Goal: Task Accomplishment & Management: Manage account settings

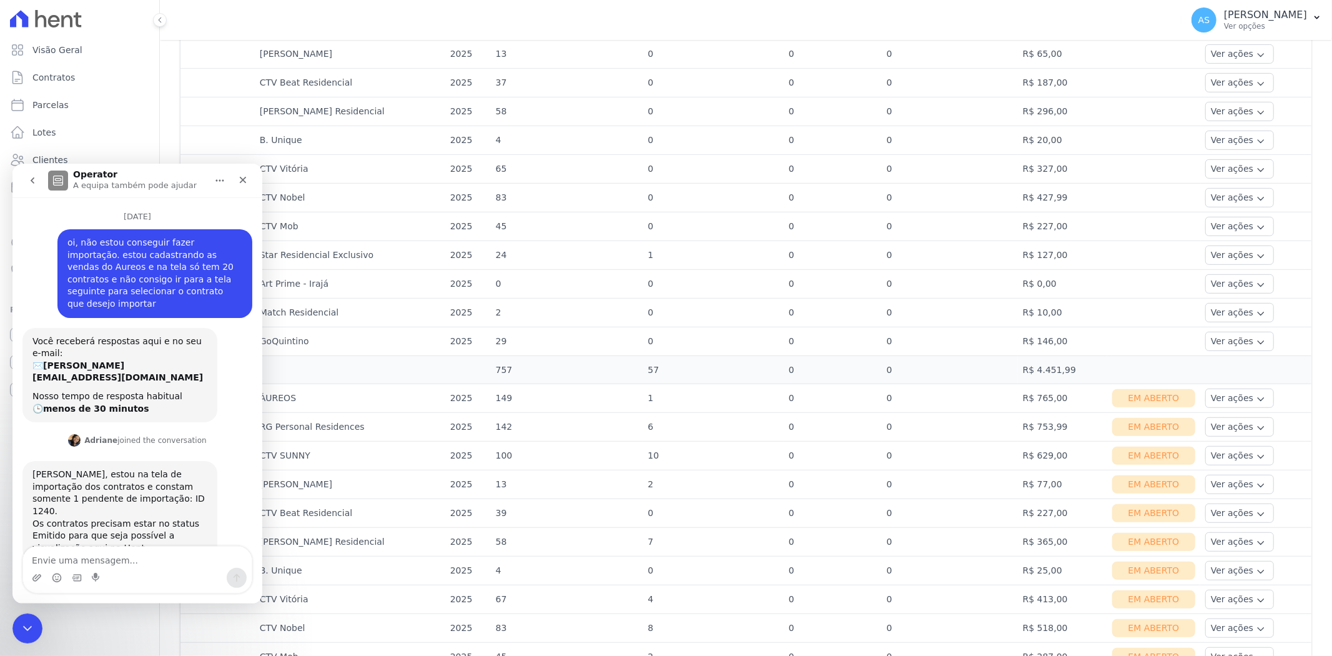
scroll to position [1, 0]
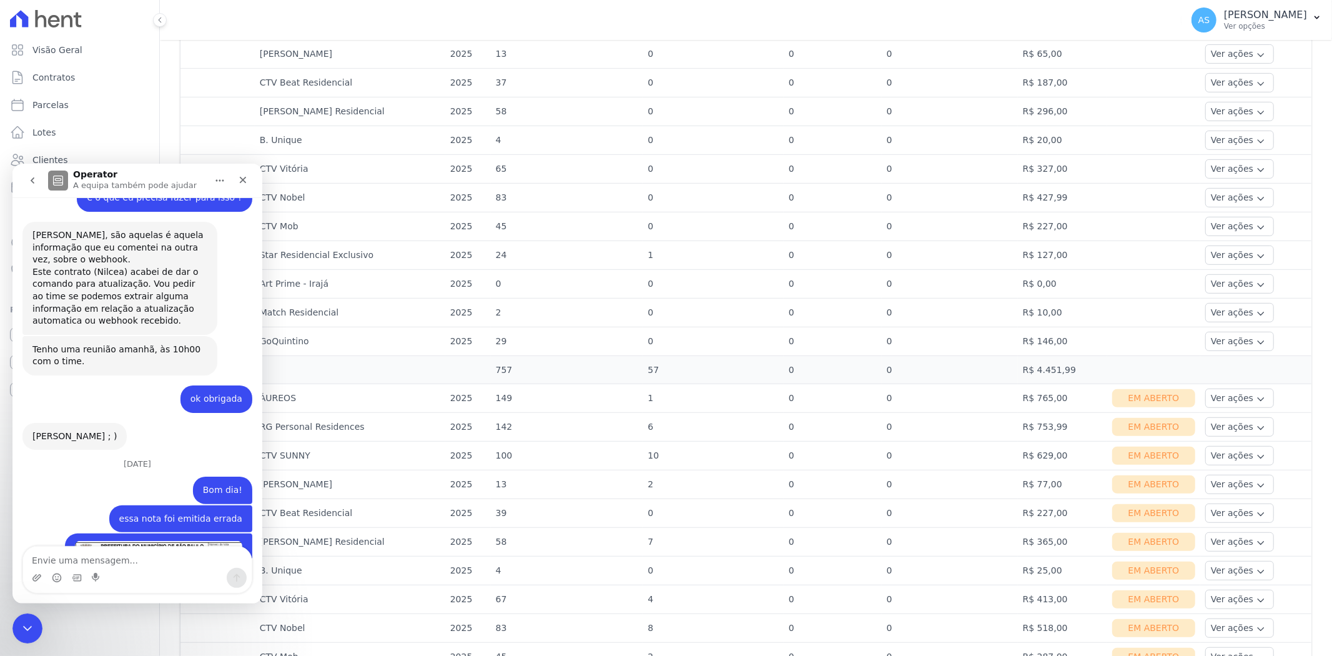
drag, startPoint x: 164, startPoint y: 485, endPoint x: 59, endPoint y: 490, distance: 105.0
copy link "financeiro@e-arke.com"
click at [18, 626] on icon "Fechar mensagem da Intercom" at bounding box center [25, 626] width 15 height 15
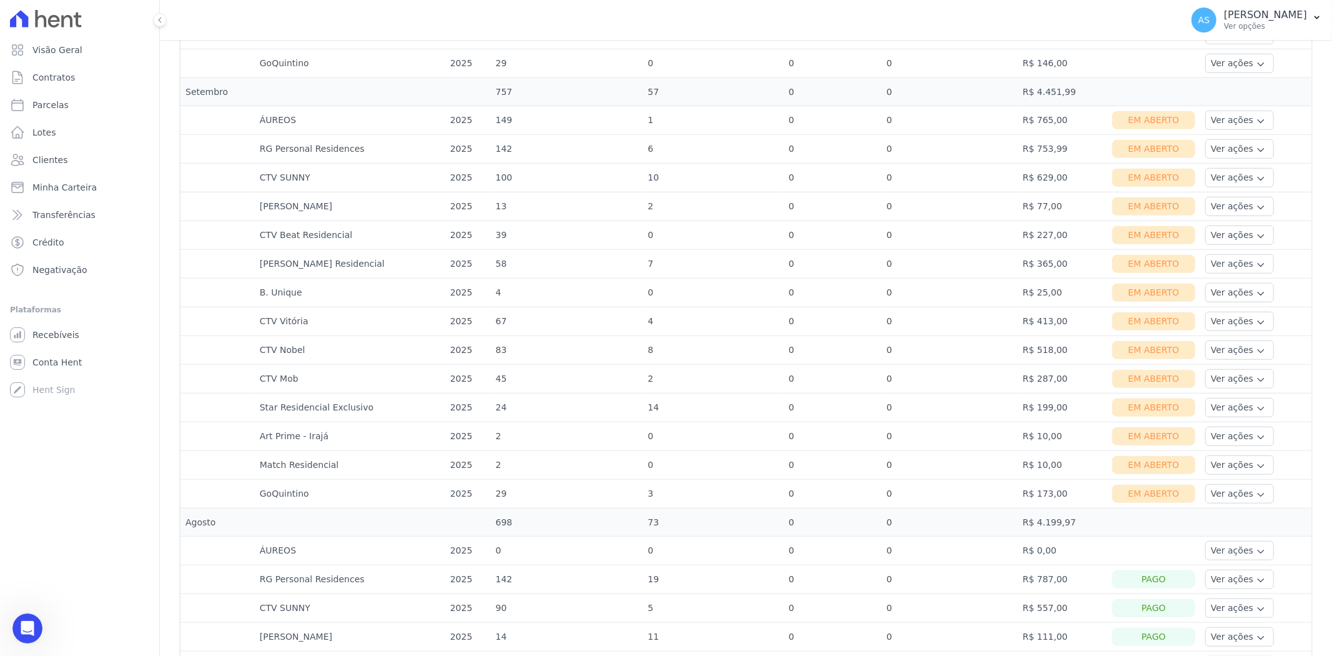
scroll to position [4895, 0]
click at [1205, 350] on button "Ver ações" at bounding box center [1239, 349] width 69 height 19
click at [1210, 401] on link "Nota fiscal eletrônica" at bounding box center [1256, 399] width 92 height 13
click at [1222, 385] on link "Ver boleto" at bounding box center [1256, 384] width 92 height 13
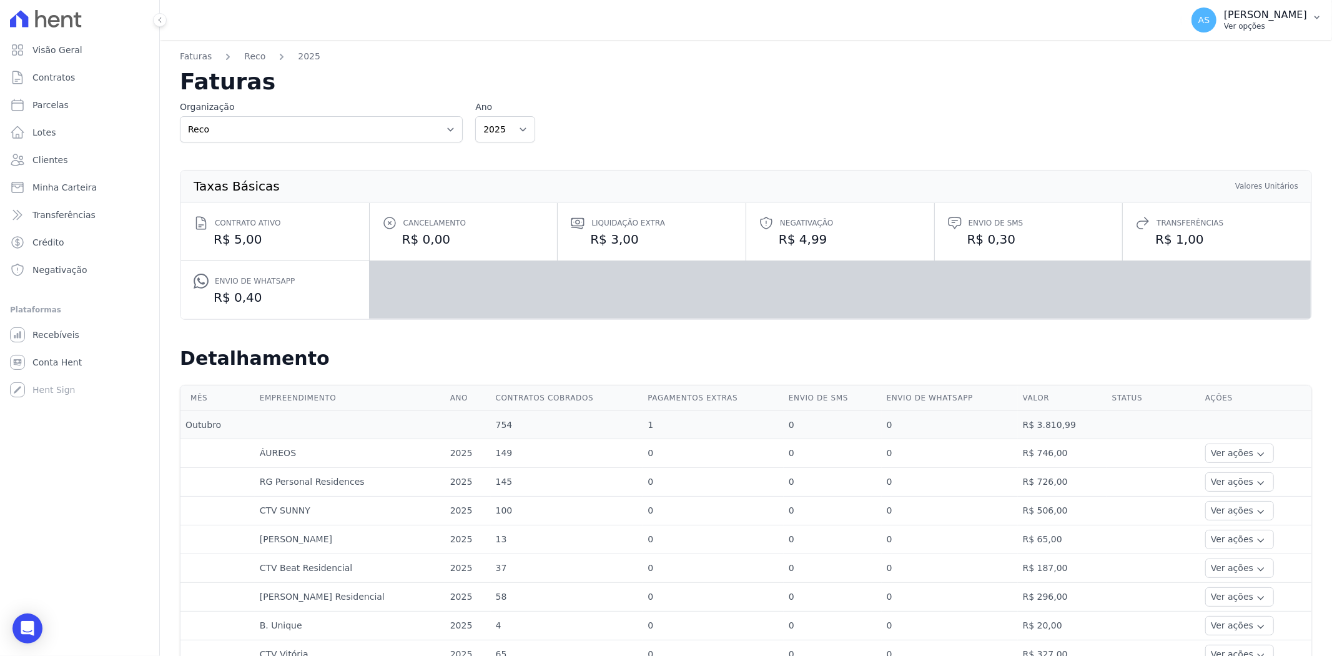
click at [1246, 19] on p "[PERSON_NAME]" at bounding box center [1265, 15] width 83 height 12
click at [1220, 54] on link "Perfil do empreendimento" at bounding box center [1252, 53] width 160 height 22
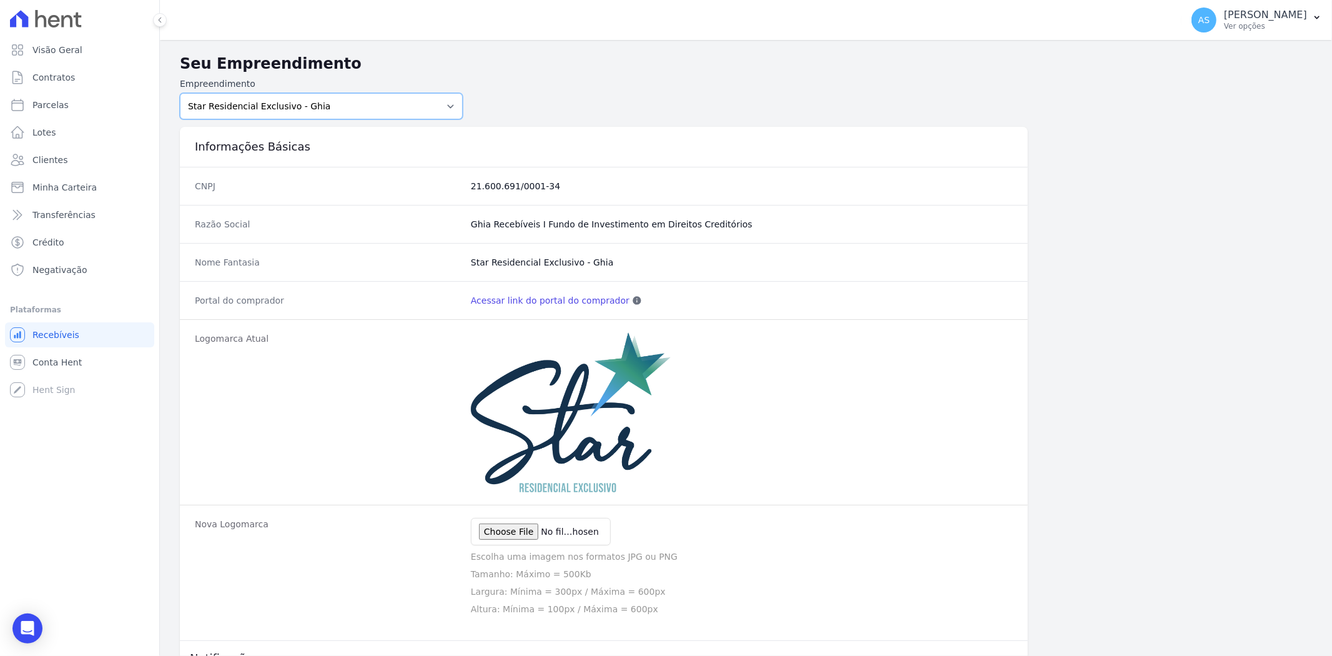
click at [452, 98] on select "Amaré Arpoador Art Prime - Irajá ÁUREOS B. Unique CTV Beat Residencial CTV Mob …" at bounding box center [321, 106] width 283 height 26
select select "99ecfb74-b06a-4265-b540-74287d60a3a4"
click at [180, 93] on select "Amaré Arpoador Art Prime - Irajá ÁUREOS B. Unique CTV Beat Residencial CTV Mob …" at bounding box center [321, 106] width 283 height 26
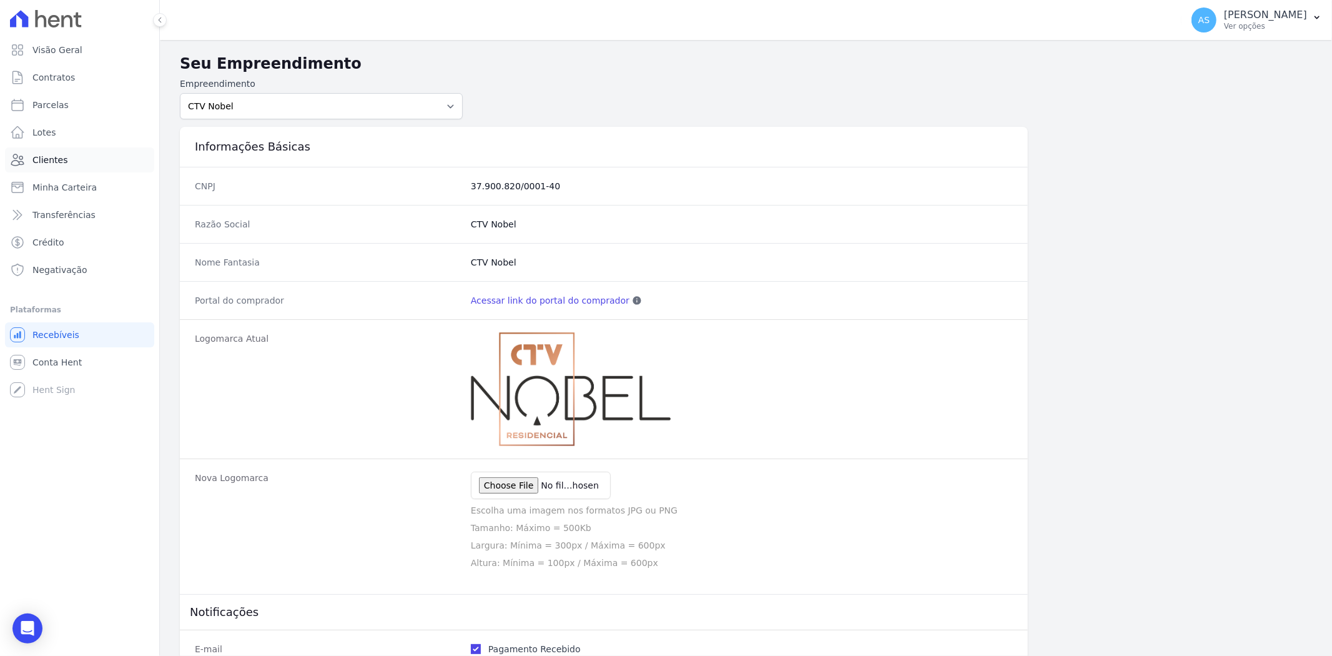
click at [52, 160] on span "Clientes" at bounding box center [49, 160] width 35 height 12
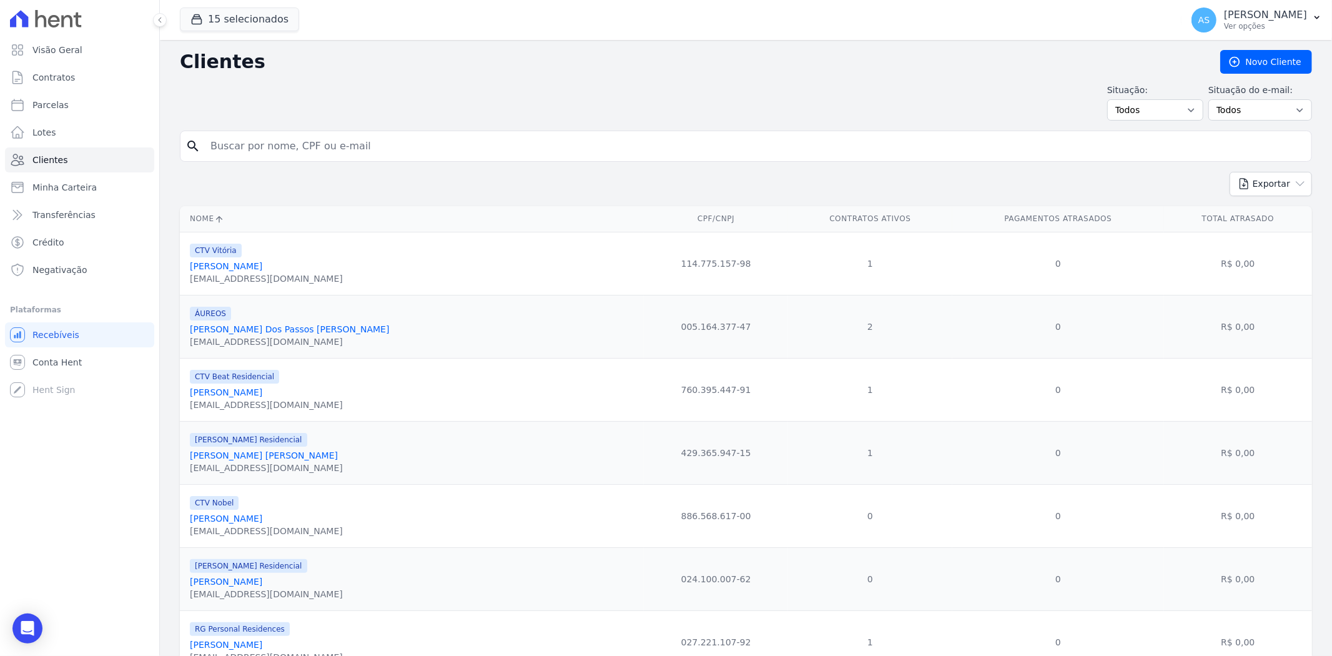
click at [229, 144] on input "search" at bounding box center [755, 146] width 1104 height 25
click at [279, 142] on input "search" at bounding box center [755, 146] width 1104 height 25
paste input "Paulo Antônio Marques Sequeira"
type input "Paulo Antônio Marques Sequeira"
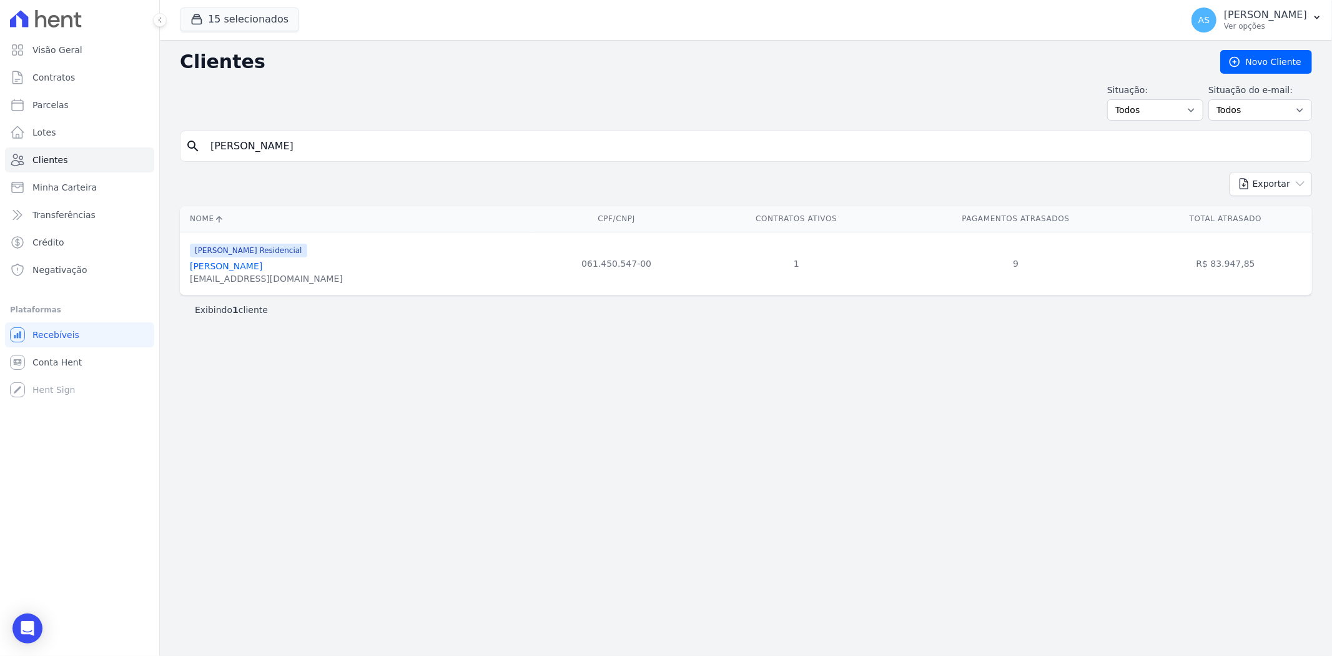
click at [262, 266] on link "[PERSON_NAME]" at bounding box center [226, 266] width 72 height 10
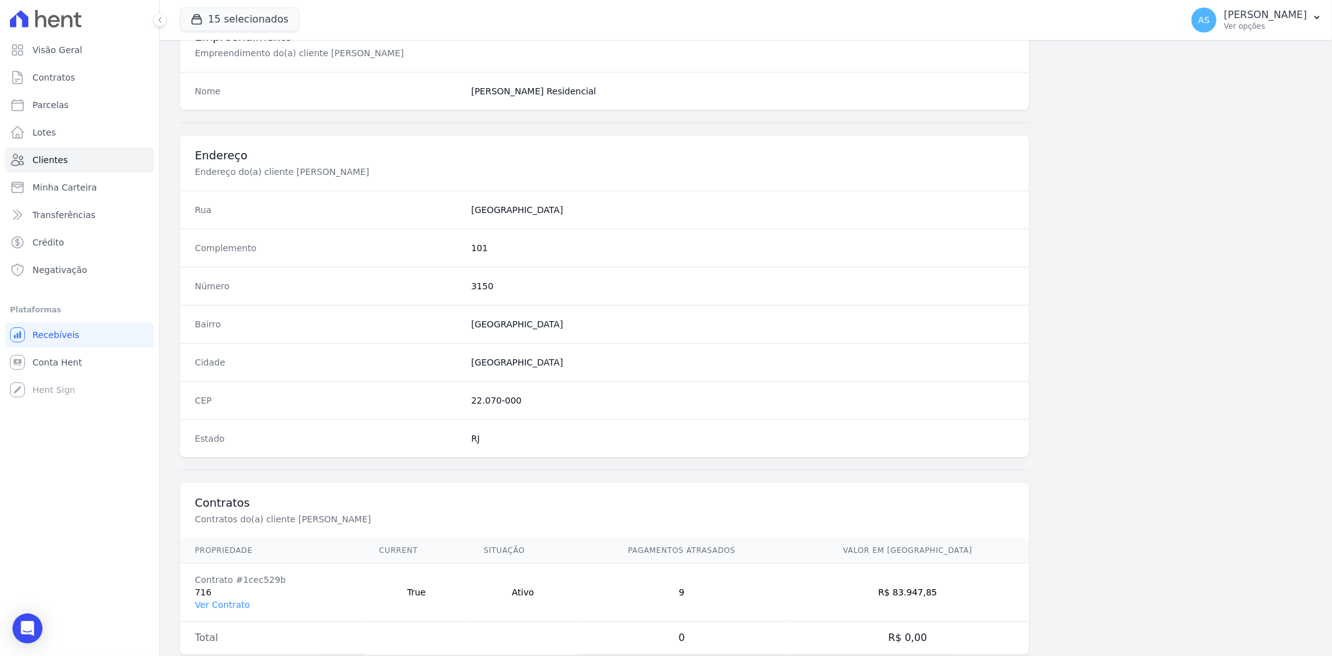
scroll to position [515, 0]
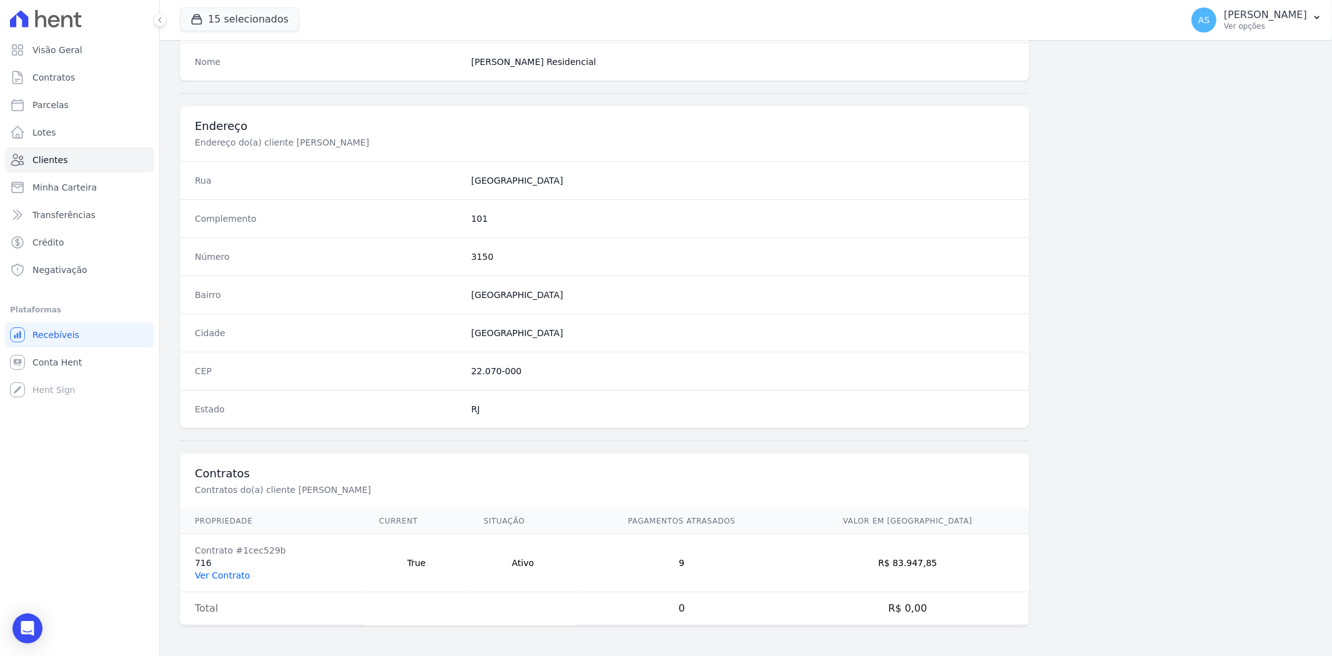
click at [209, 571] on link "Ver Contrato" at bounding box center [222, 575] width 55 height 10
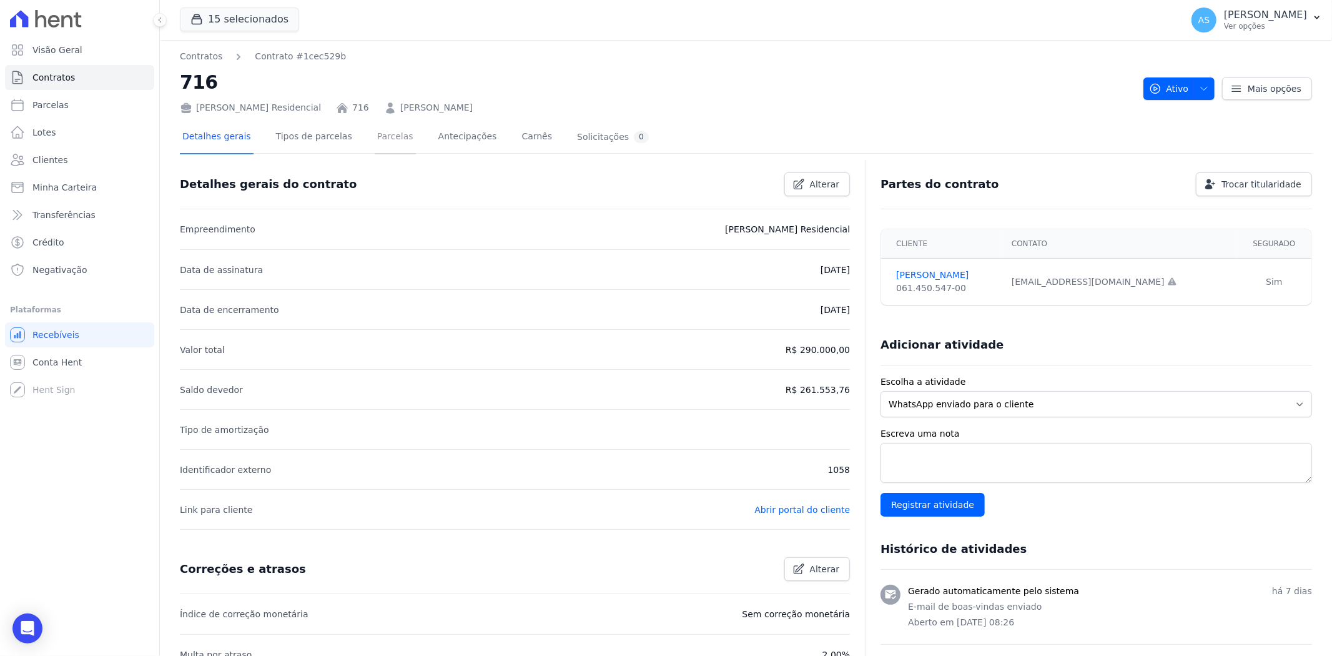
click at [375, 136] on link "Parcelas" at bounding box center [395, 137] width 41 height 33
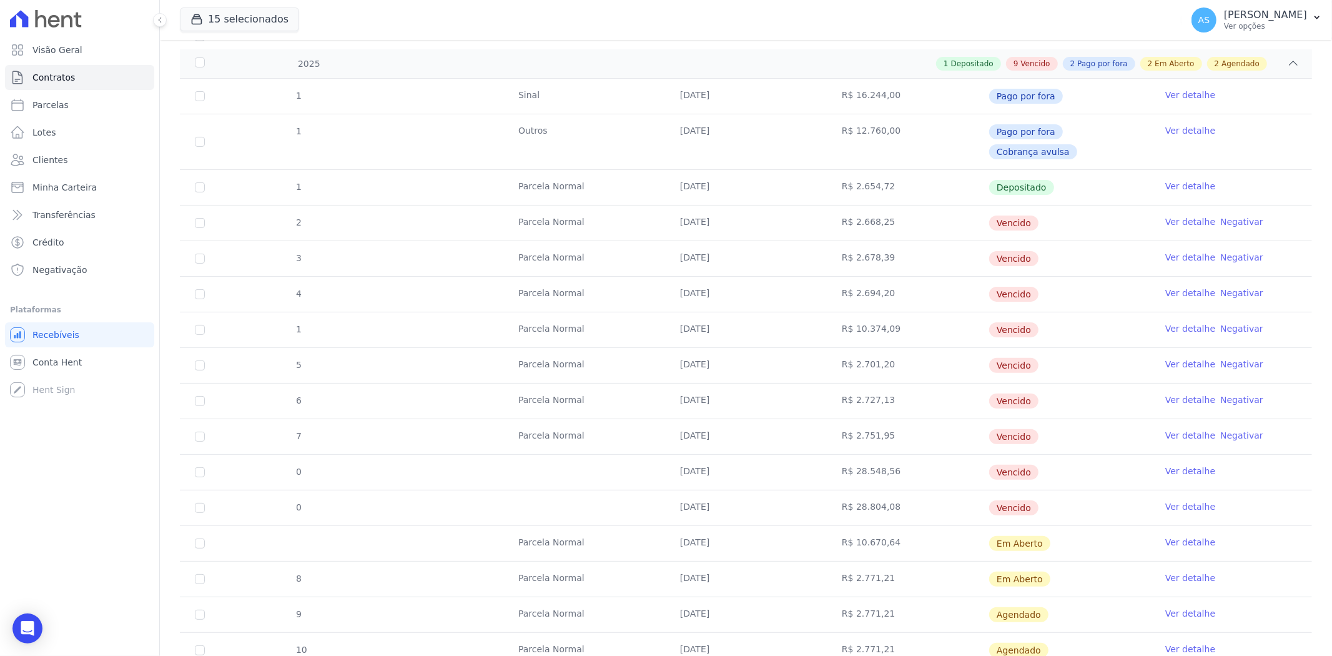
scroll to position [208, 0]
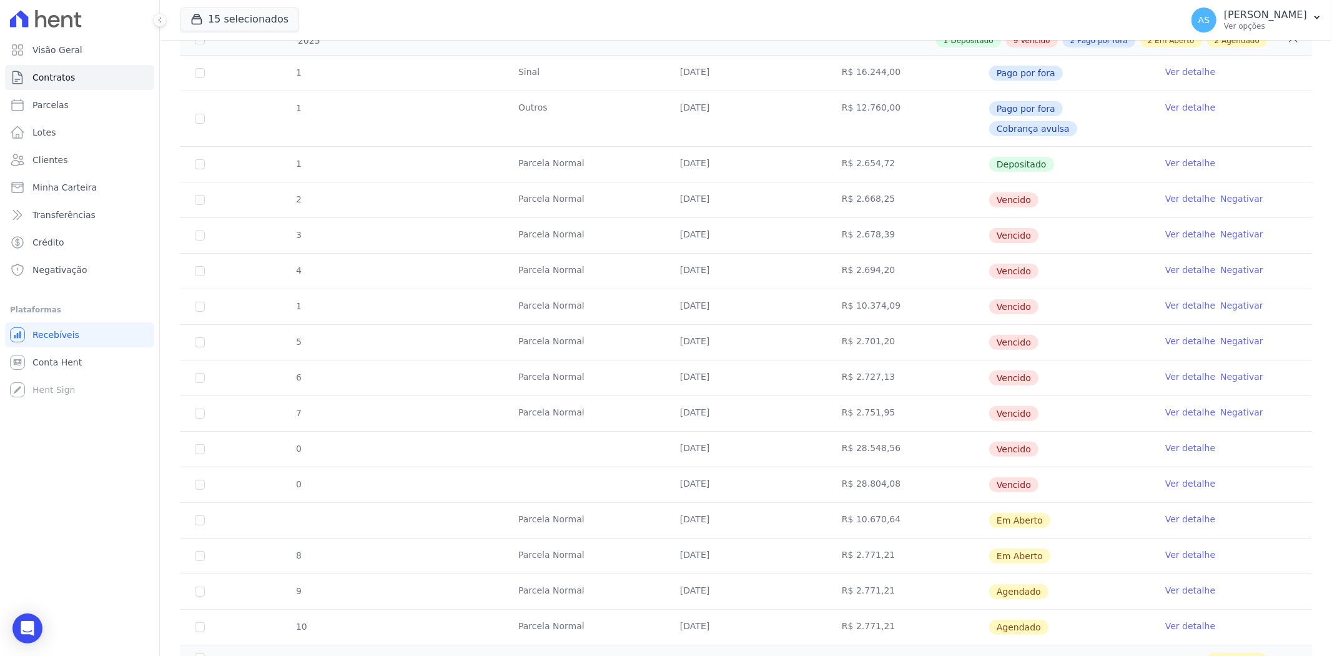
click at [1176, 477] on link "Ver detalhe" at bounding box center [1190, 483] width 50 height 12
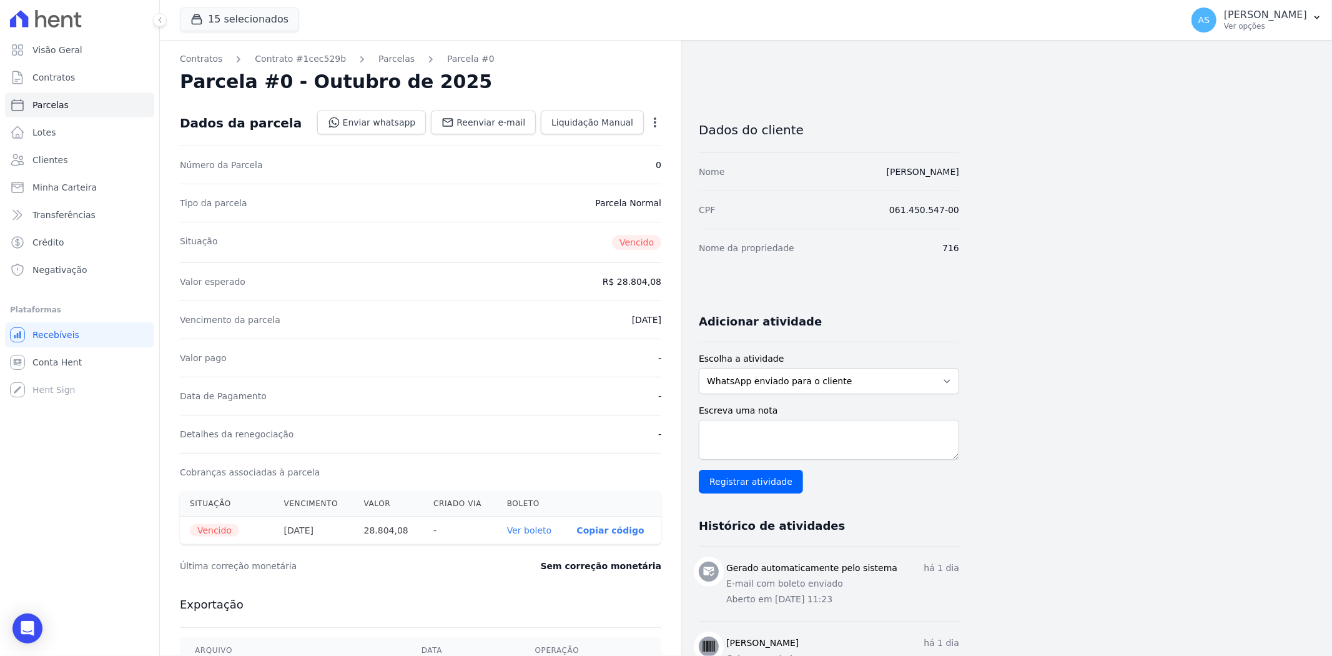
click at [651, 120] on icon "button" at bounding box center [655, 122] width 12 height 12
click at [575, 140] on link "Alterar" at bounding box center [601, 139] width 110 height 22
click at [651, 322] on input "2025-10-01" at bounding box center [612, 318] width 99 height 26
click at [579, 324] on input "2025-10-01" at bounding box center [612, 318] width 99 height 26
type input "[DATE]"
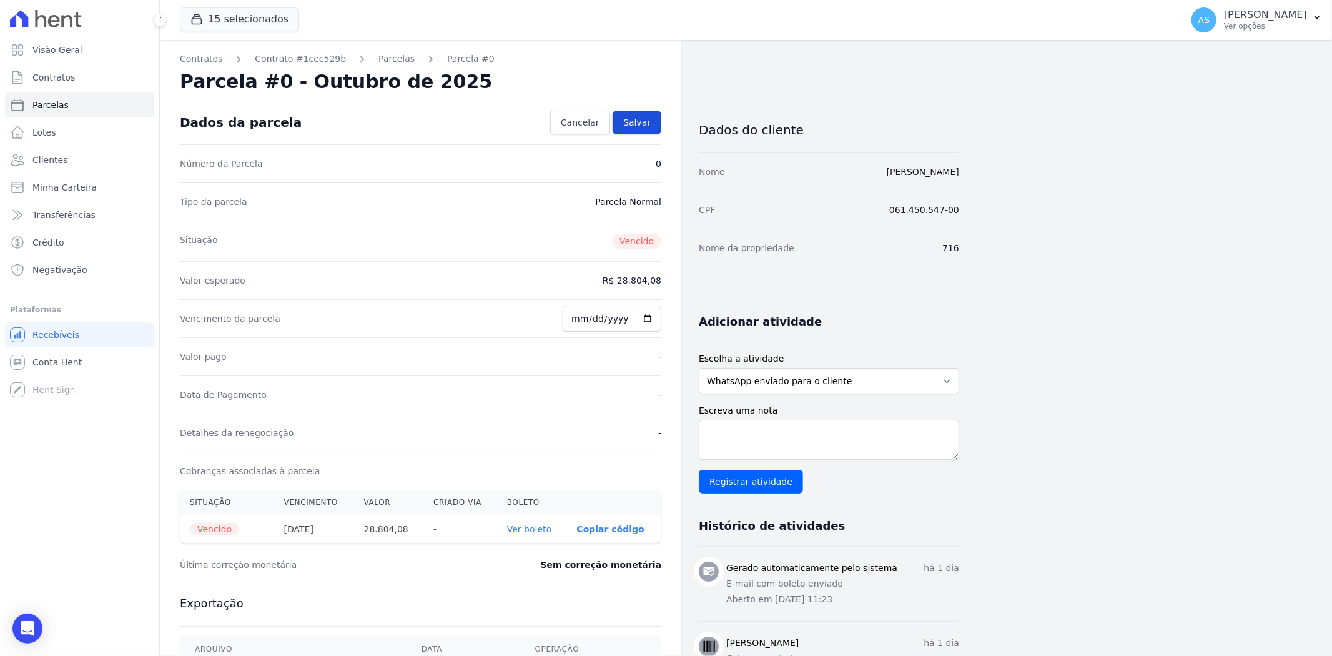
click at [640, 119] on span "Salvar" at bounding box center [636, 122] width 27 height 12
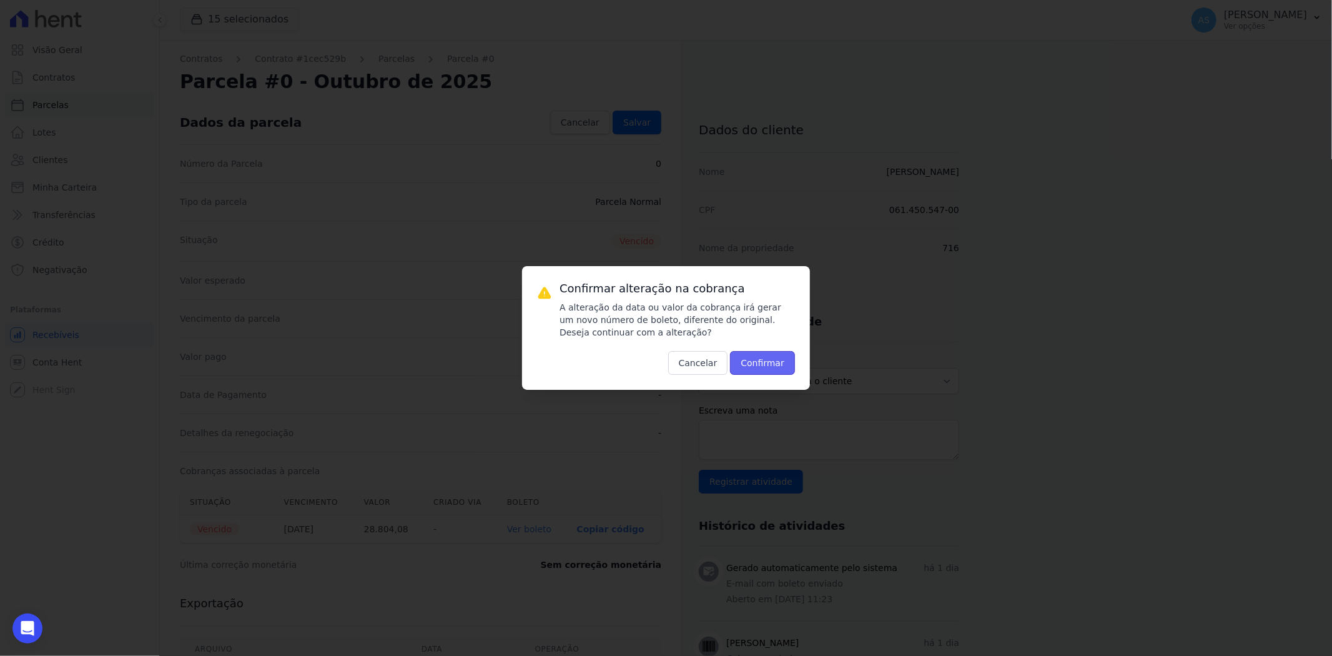
click at [769, 363] on button "Confirmar" at bounding box center [762, 363] width 65 height 24
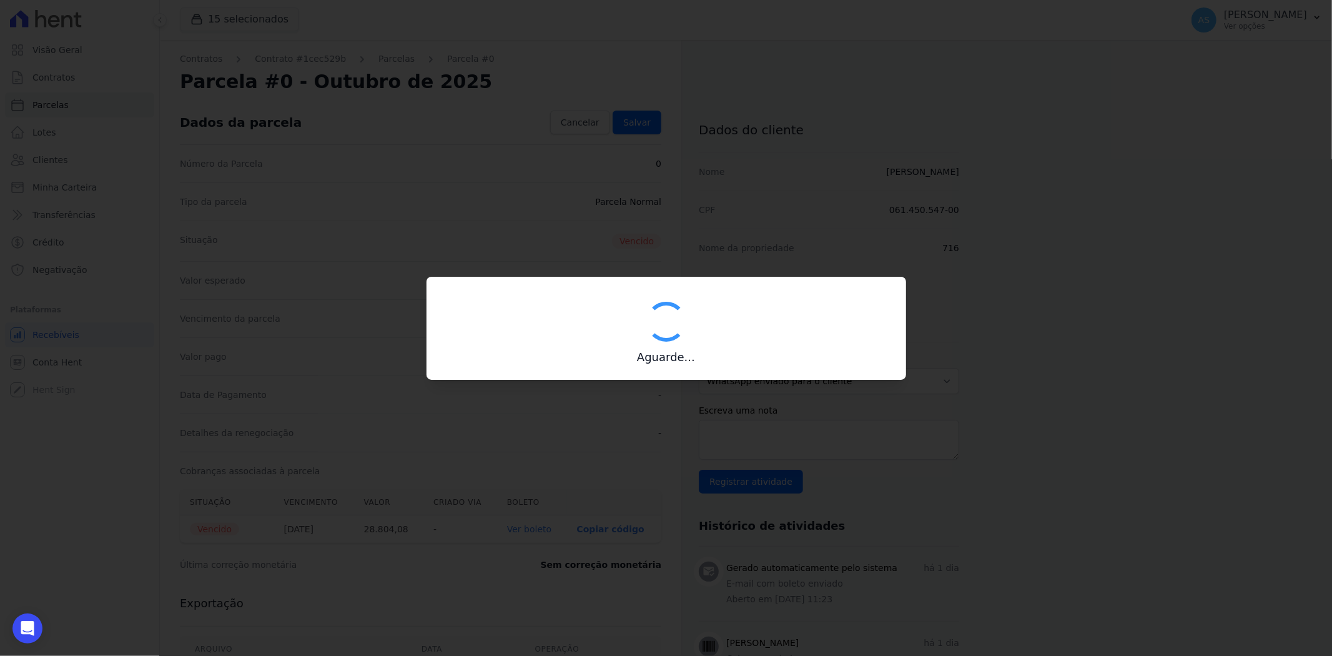
type input "00190000090335103300000686365172112210002880408"
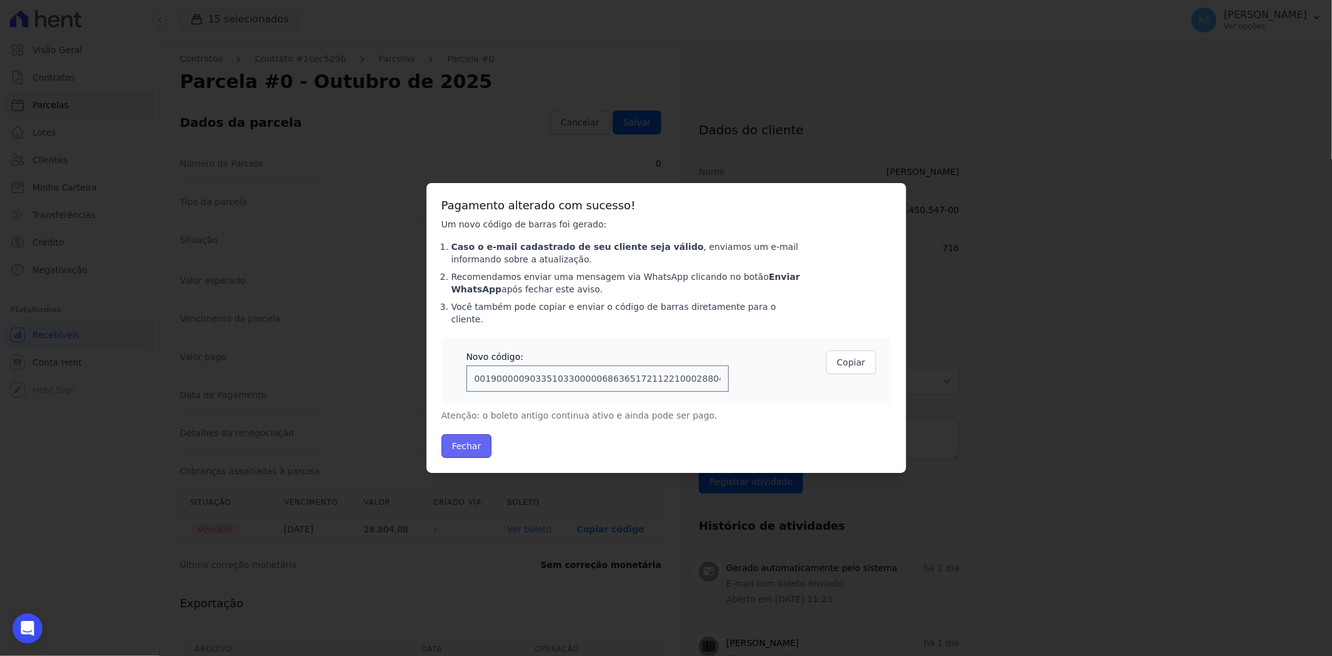
click at [463, 444] on button "Fechar" at bounding box center [467, 446] width 51 height 24
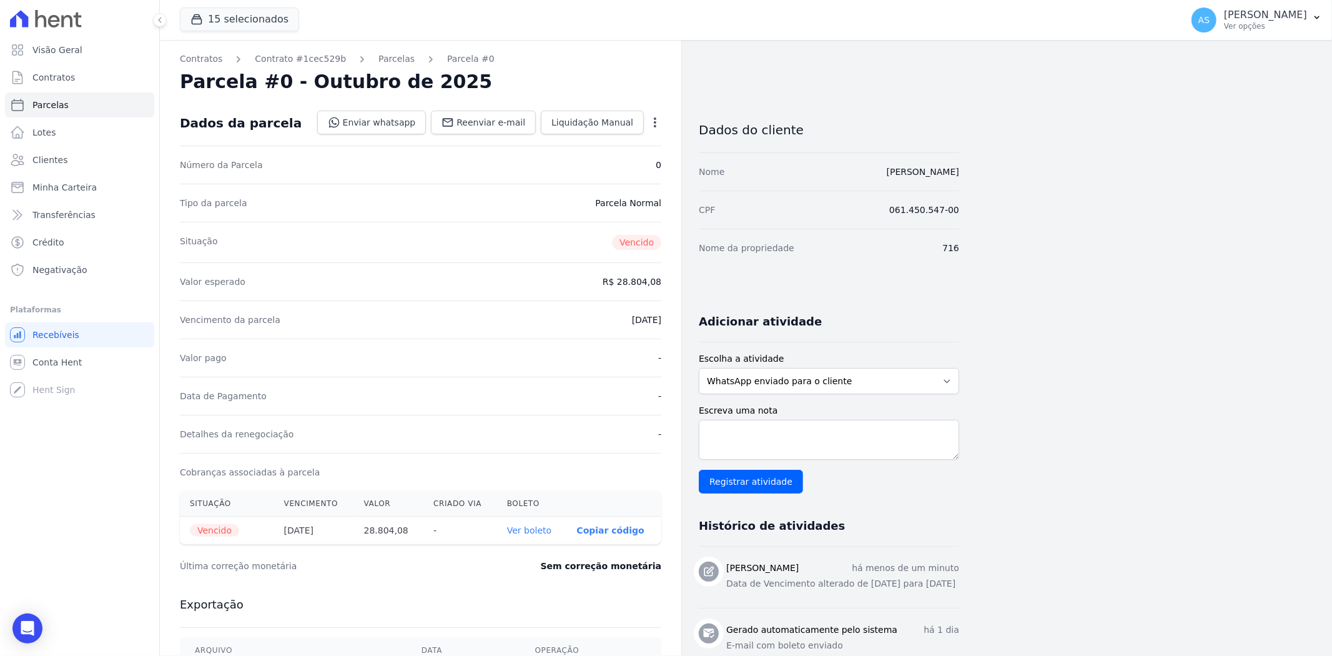
click at [533, 530] on link "Ver boleto" at bounding box center [529, 530] width 44 height 10
click at [53, 187] on span "Minha Carteira" at bounding box center [64, 187] width 64 height 12
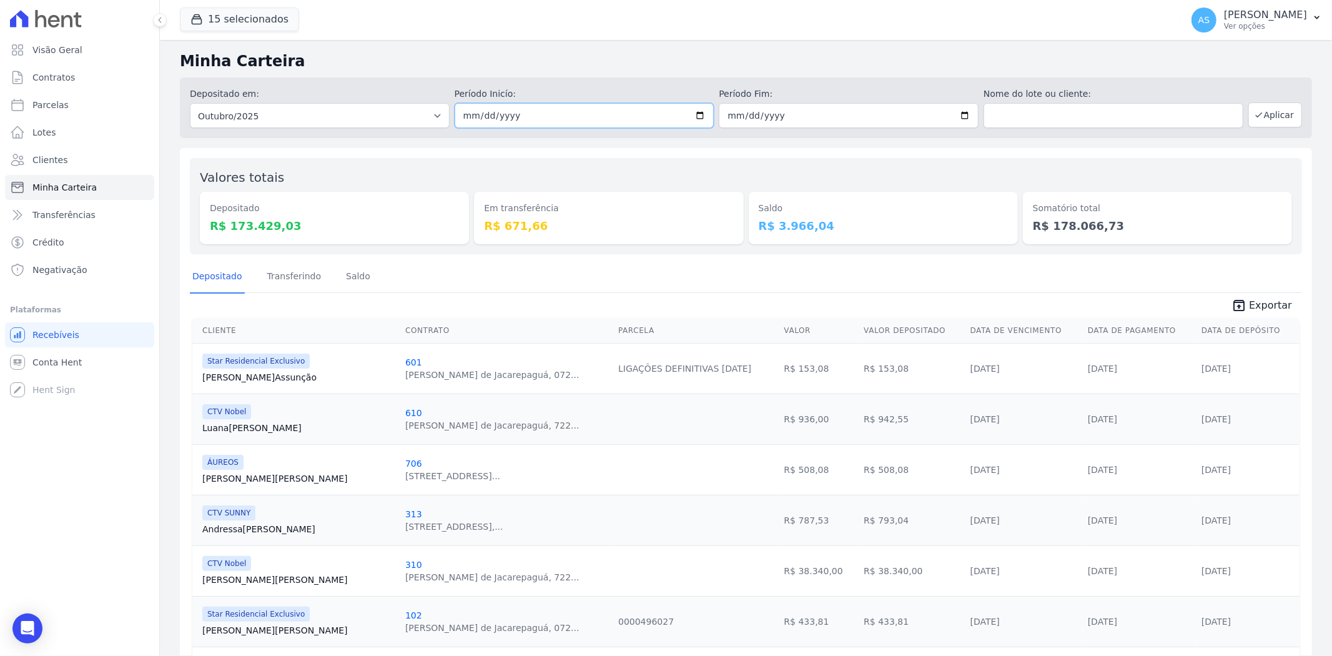
click at [694, 112] on input "[DATE]" at bounding box center [585, 115] width 260 height 25
type input "[DATE]"
click at [956, 111] on input "2025-10-31" at bounding box center [849, 115] width 260 height 25
type input "[DATE]"
click at [1266, 114] on button "Aplicar" at bounding box center [1275, 114] width 54 height 25
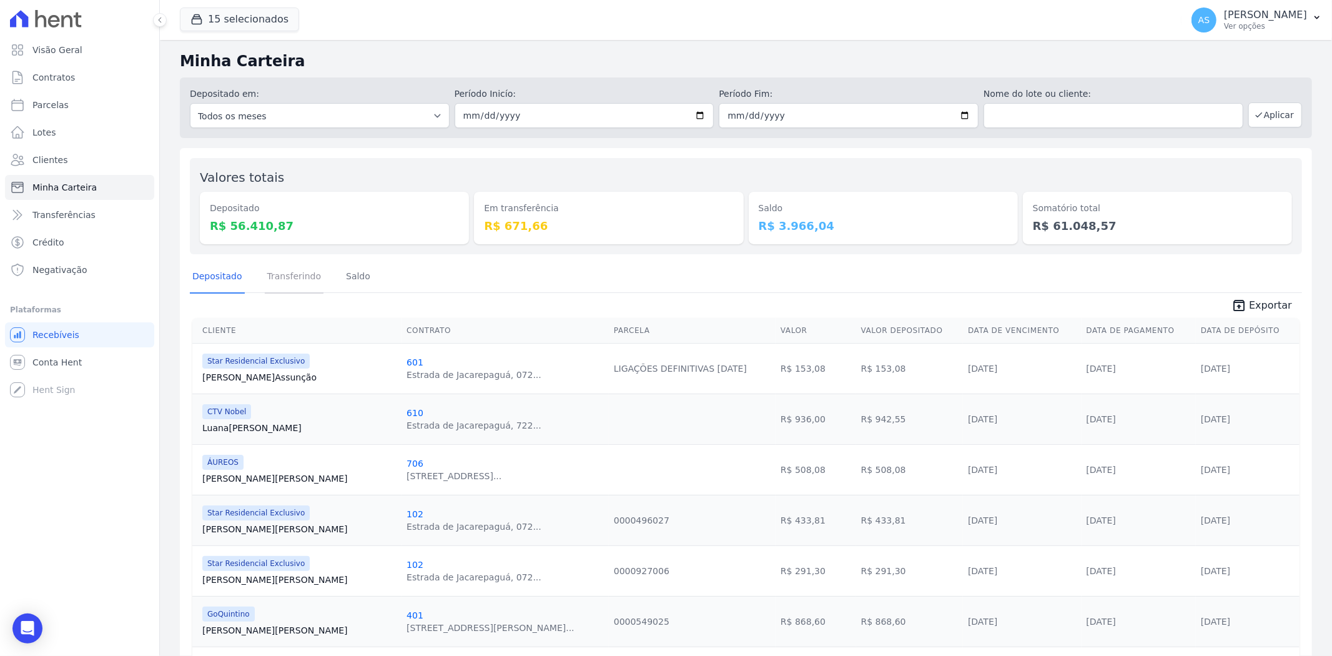
click at [292, 276] on link "Transferindo" at bounding box center [294, 277] width 59 height 32
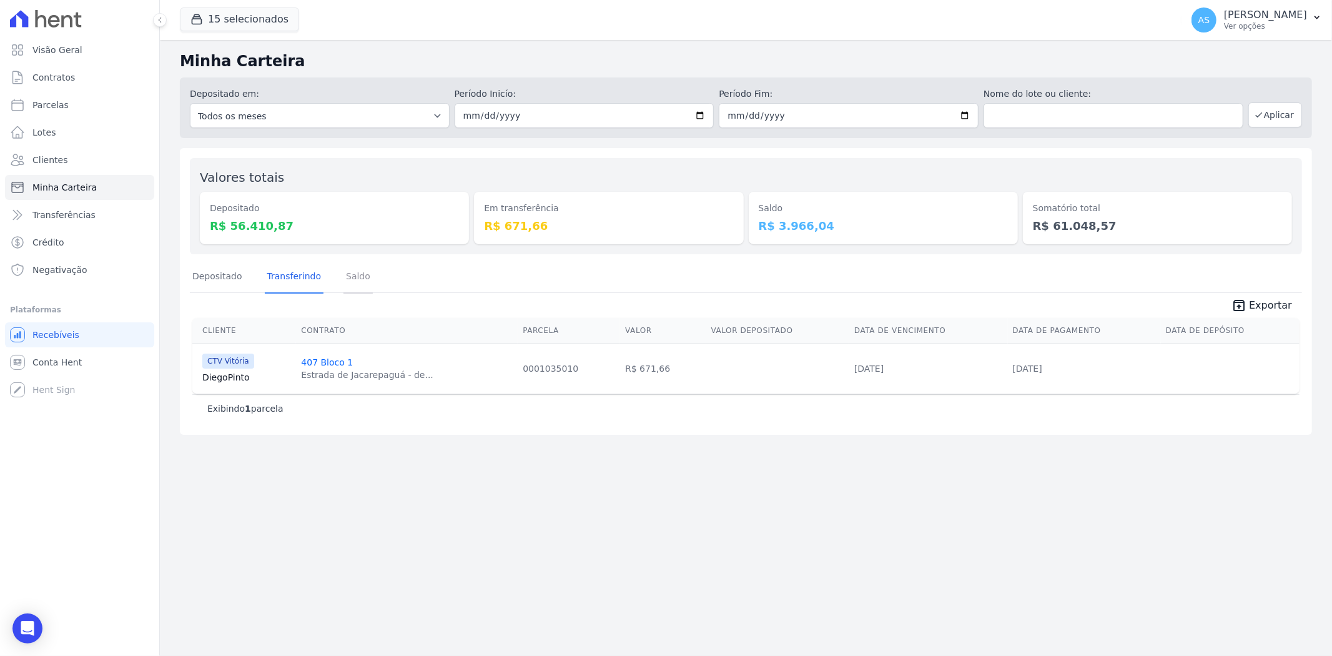
click at [358, 277] on link "Saldo" at bounding box center [358, 277] width 29 height 32
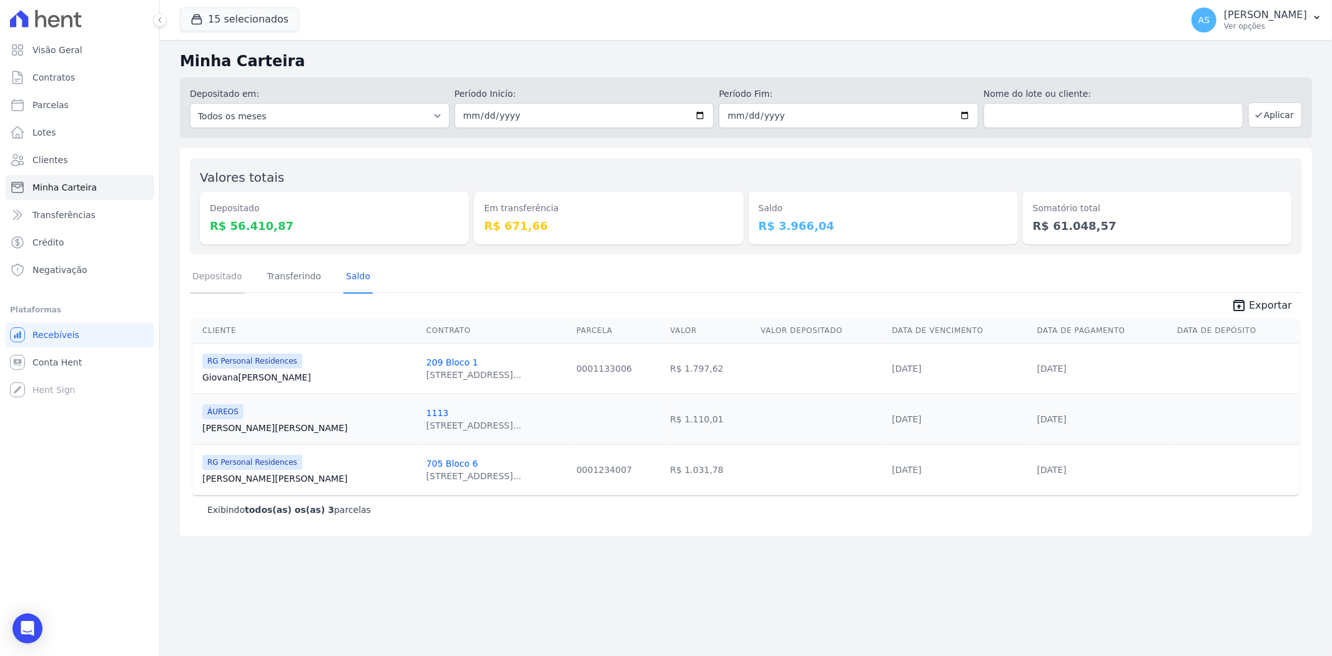
click at [209, 269] on link "Depositado" at bounding box center [217, 277] width 55 height 32
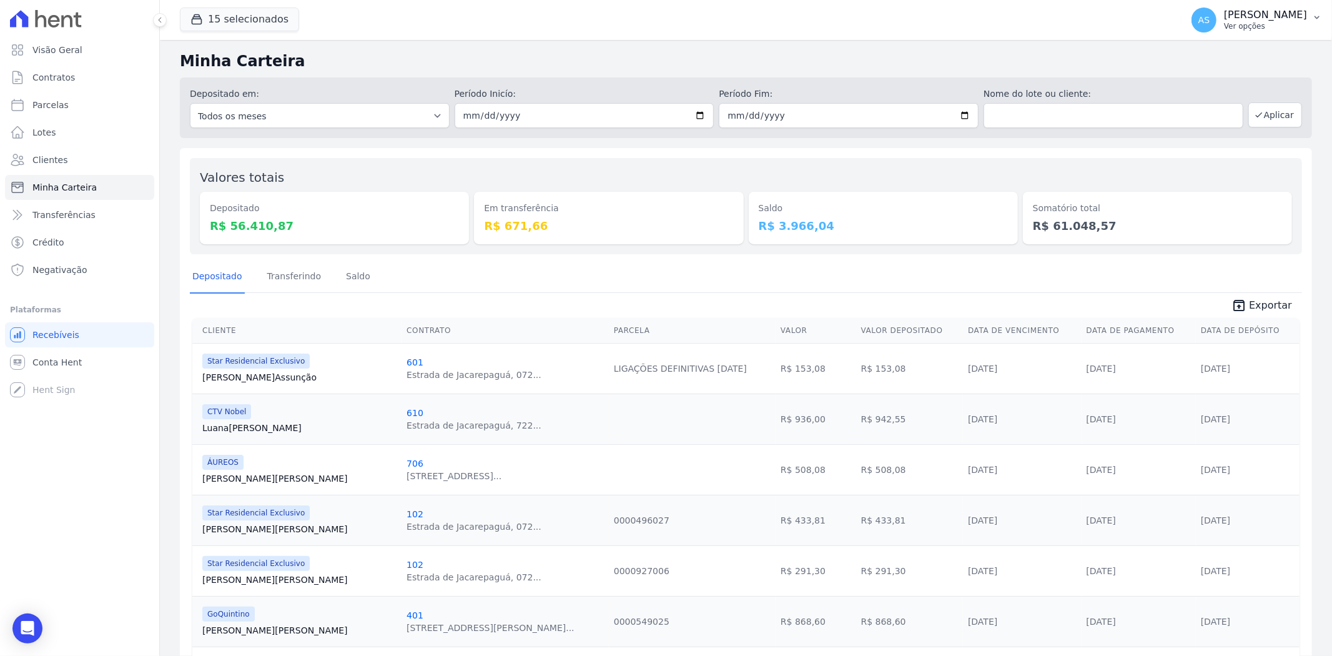
click at [1256, 16] on p "[PERSON_NAME]" at bounding box center [1265, 15] width 83 height 12
click at [1210, 76] on link "Faturas" at bounding box center [1252, 82] width 160 height 22
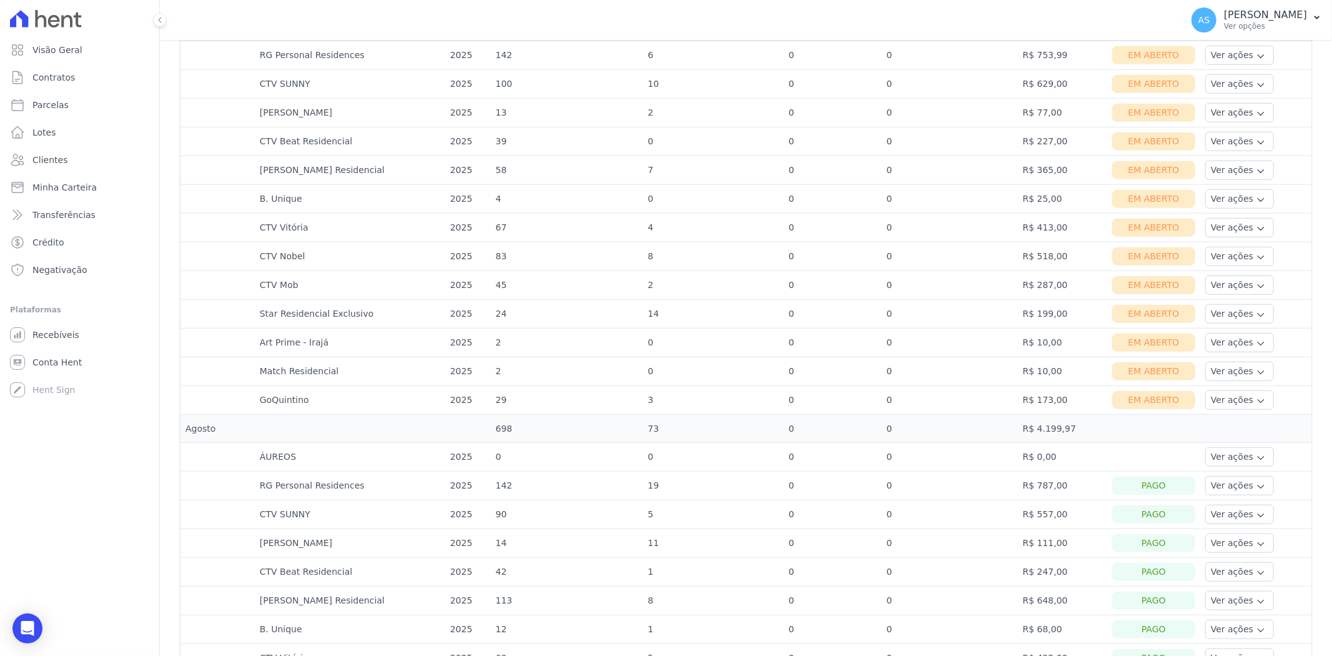
scroll to position [833, 0]
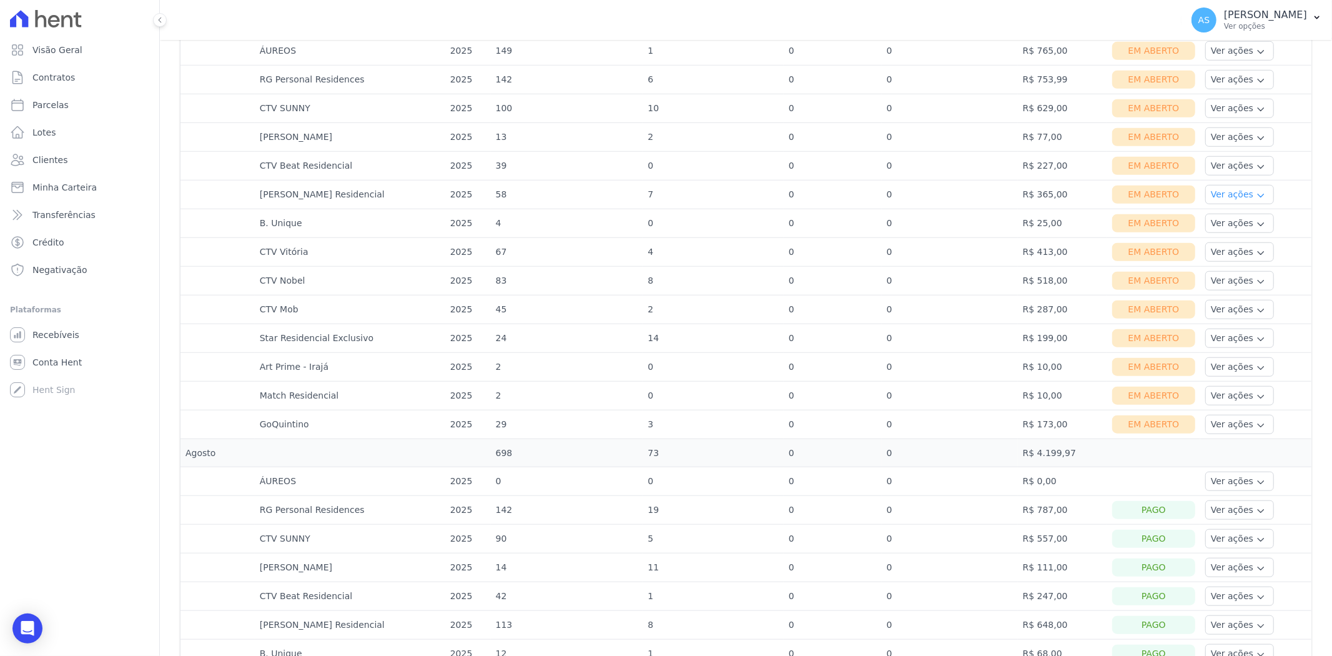
click at [1234, 198] on button "Ver ações" at bounding box center [1239, 194] width 69 height 19
click at [1220, 248] on link "Nota fiscal eletrônica" at bounding box center [1256, 244] width 92 height 13
click at [341, 166] on td "CTV Beat Residencial" at bounding box center [350, 166] width 190 height 29
click at [1256, 166] on icon "button" at bounding box center [1261, 167] width 10 height 10
click at [1222, 217] on link "Nota fiscal eletrônica" at bounding box center [1256, 215] width 92 height 13
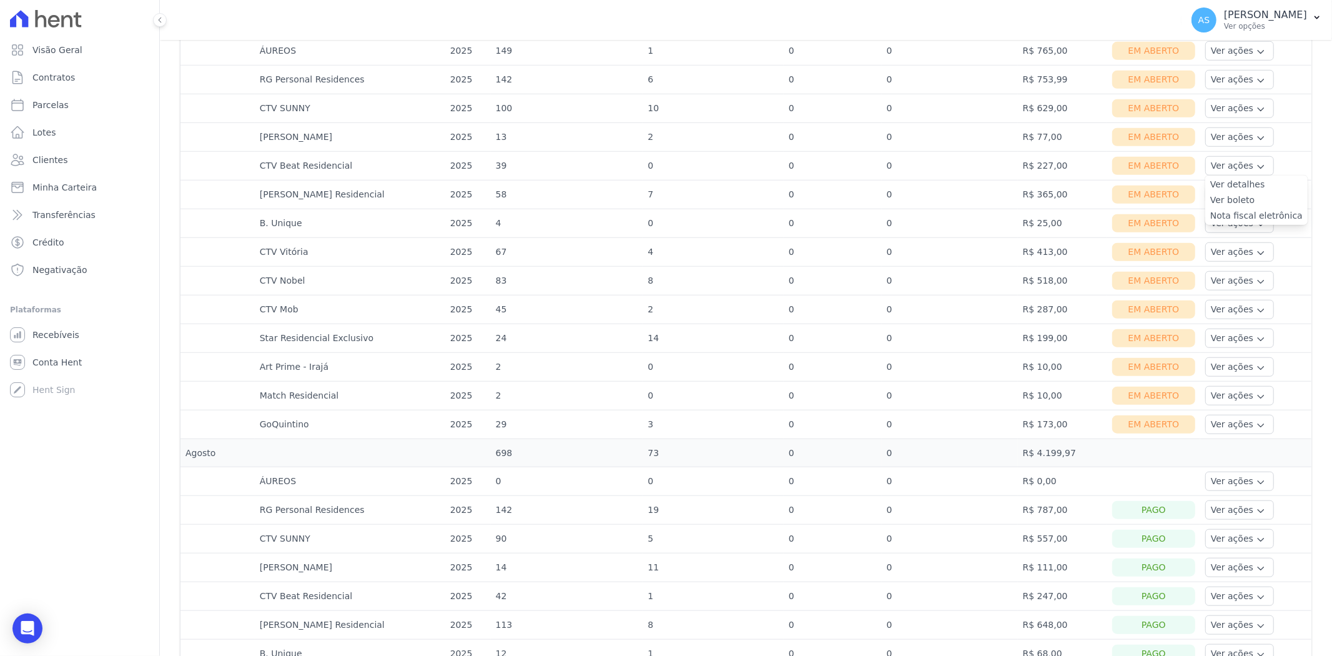
click at [1224, 204] on link "Ver boleto" at bounding box center [1256, 200] width 92 height 13
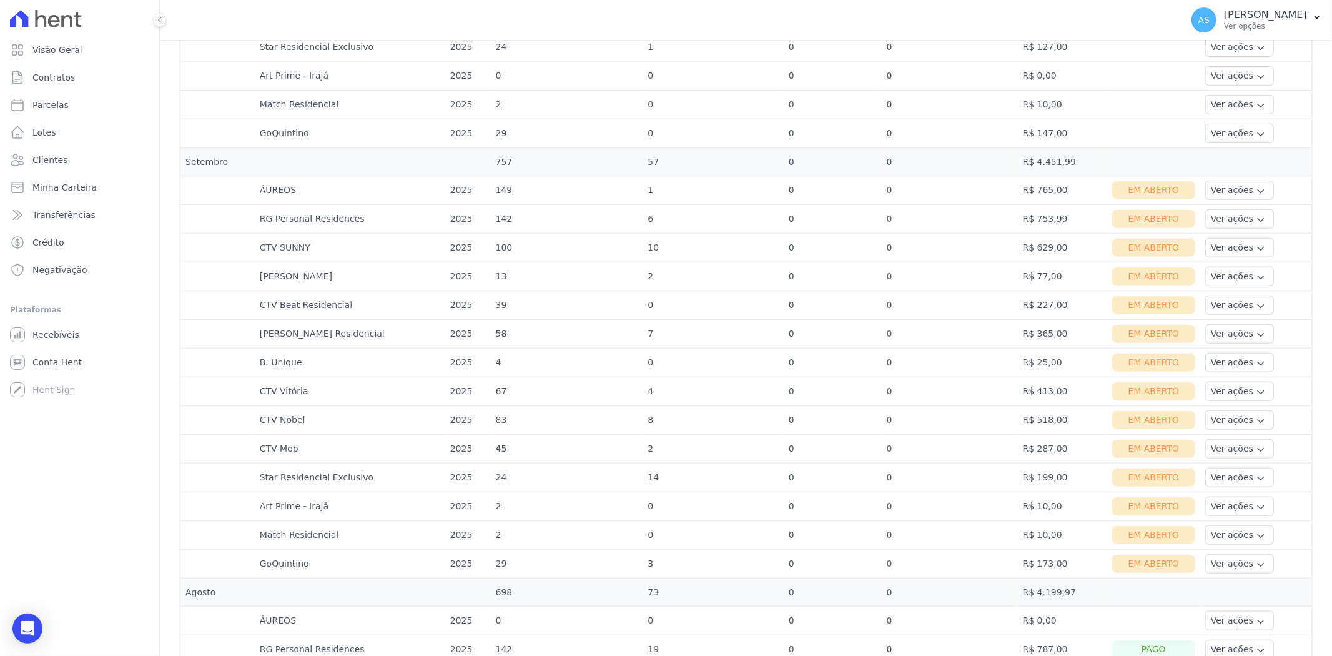
scroll to position [694, 0]
click at [1234, 277] on button "Ver ações" at bounding box center [1239, 275] width 69 height 19
click at [1219, 327] on link "Nota fiscal eletrônica" at bounding box center [1256, 325] width 92 height 13
click at [1225, 307] on link "Ver boleto" at bounding box center [1256, 310] width 92 height 13
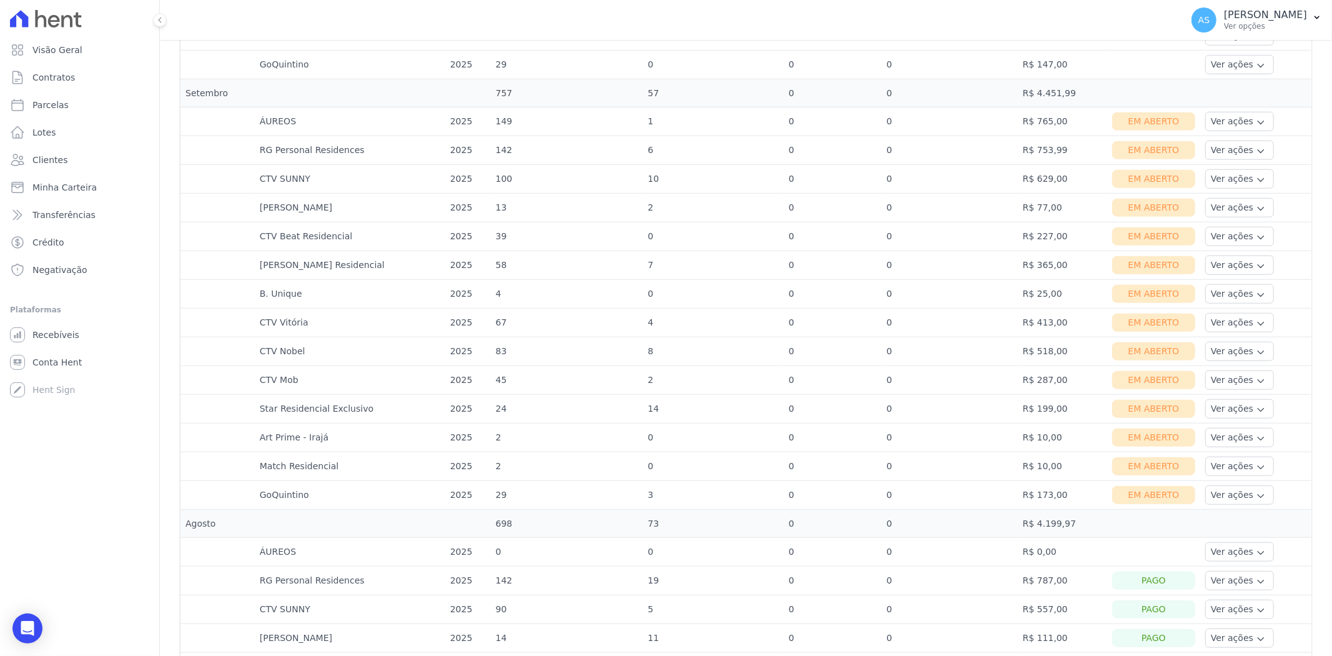
scroll to position [763, 0]
click at [1216, 182] on button "Ver ações" at bounding box center [1239, 177] width 69 height 19
click at [1210, 227] on link "Nota fiscal eletrônica" at bounding box center [1256, 227] width 92 height 13
click at [1228, 214] on link "Ver boleto" at bounding box center [1256, 211] width 92 height 13
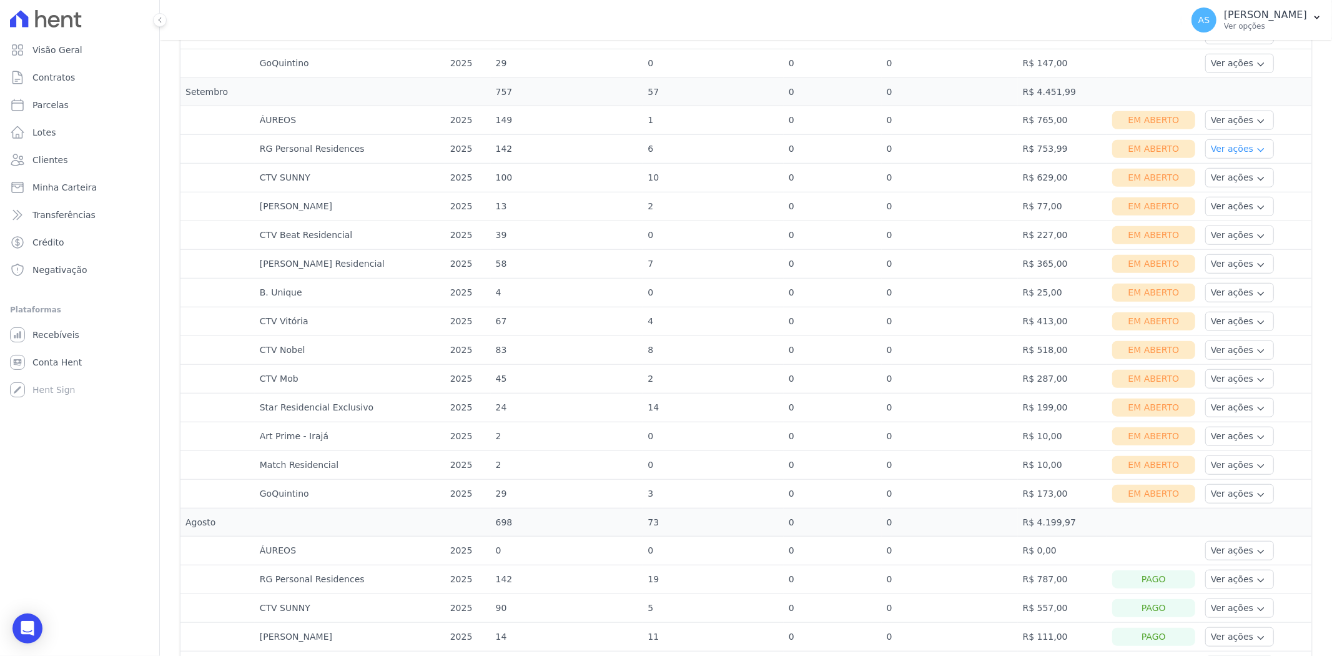
click at [1207, 149] on button "Ver ações" at bounding box center [1239, 148] width 69 height 19
click at [1210, 203] on link "Nota fiscal eletrônica" at bounding box center [1256, 198] width 92 height 13
click at [1226, 185] on link "Ver boleto" at bounding box center [1256, 183] width 92 height 13
click at [1210, 184] on link "Ver boleto" at bounding box center [1256, 183] width 92 height 13
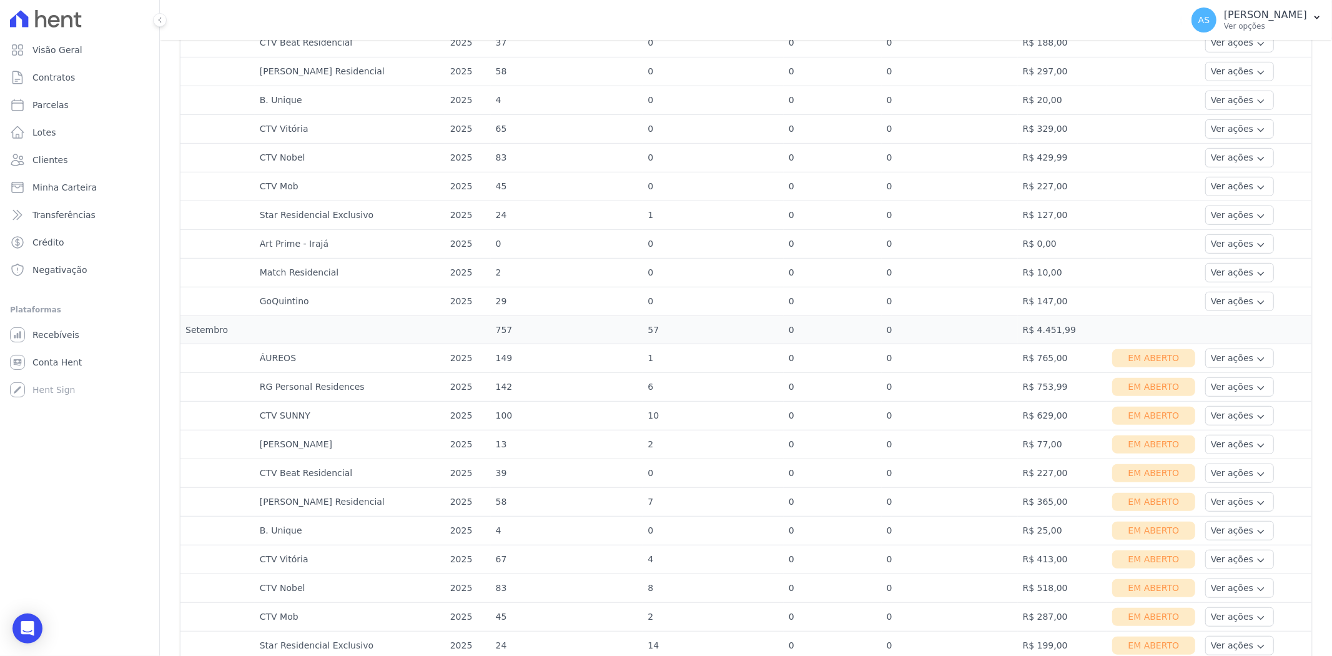
scroll to position [555, 0]
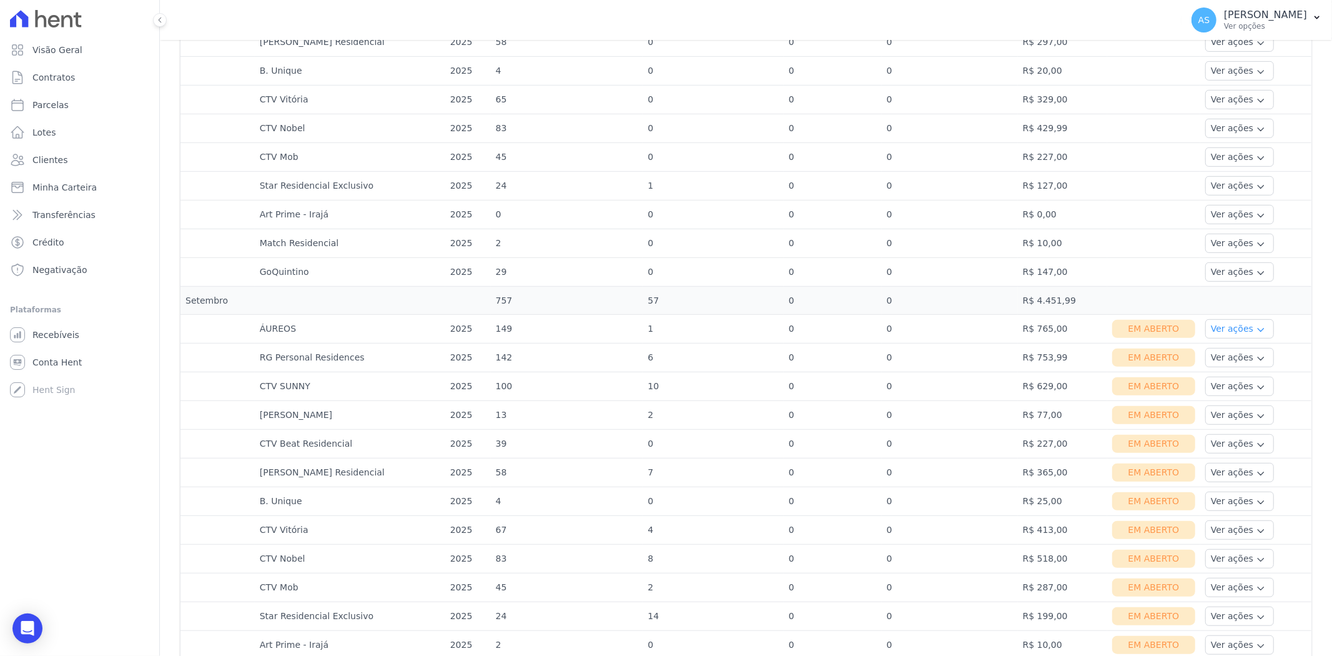
click at [1256, 328] on icon "button" at bounding box center [1261, 330] width 10 height 10
click at [1220, 382] on link "Nota fiscal eletrônica" at bounding box center [1256, 378] width 92 height 13
click at [1214, 362] on link "Ver boleto" at bounding box center [1256, 363] width 92 height 13
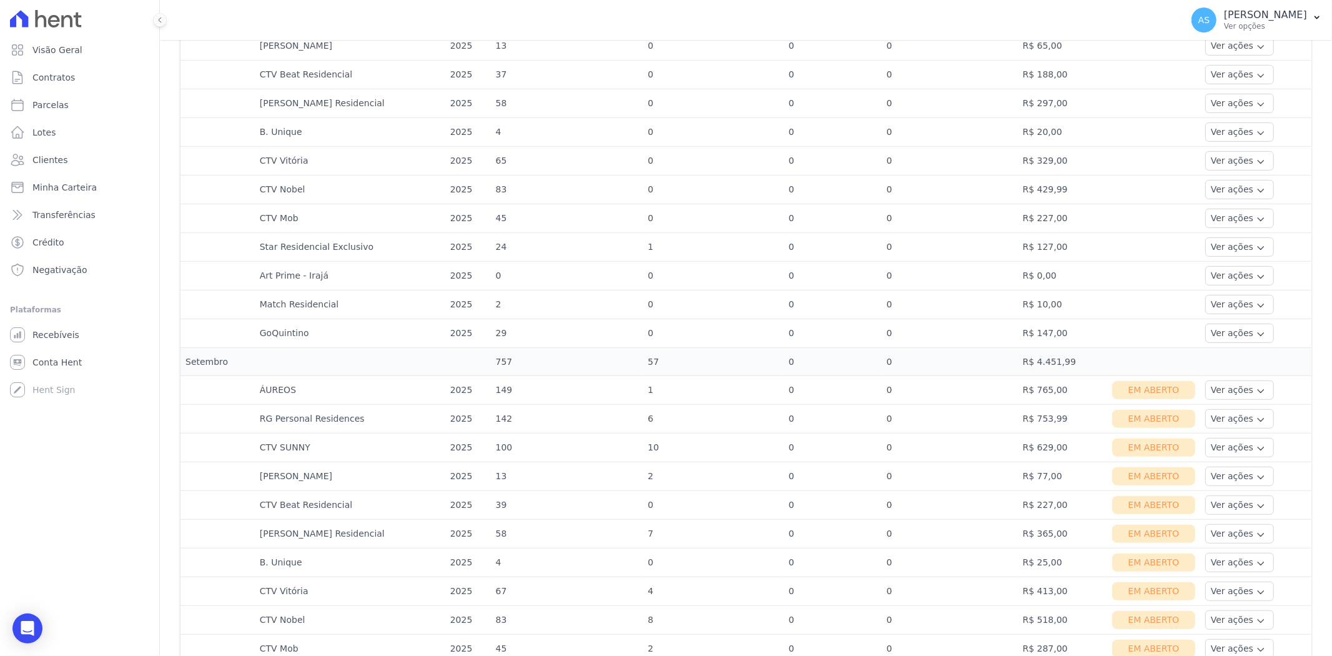
scroll to position [625, 0]
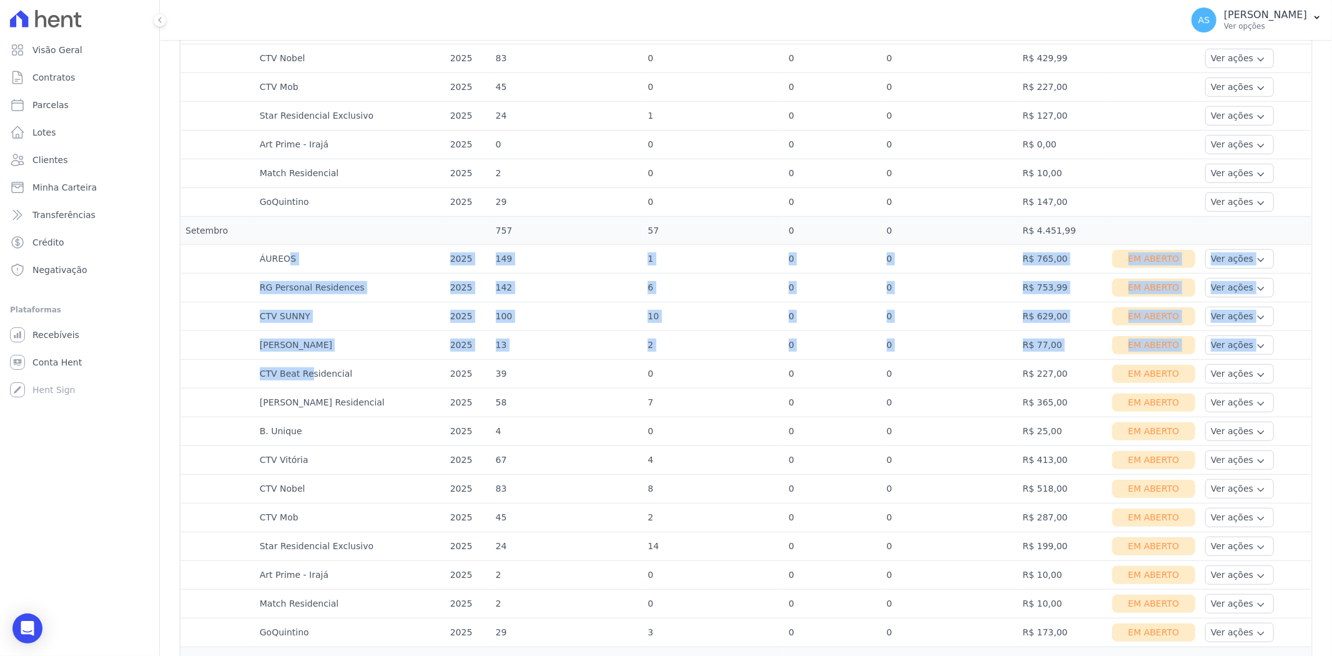
drag, startPoint x: 254, startPoint y: 255, endPoint x: 286, endPoint y: 363, distance: 112.6
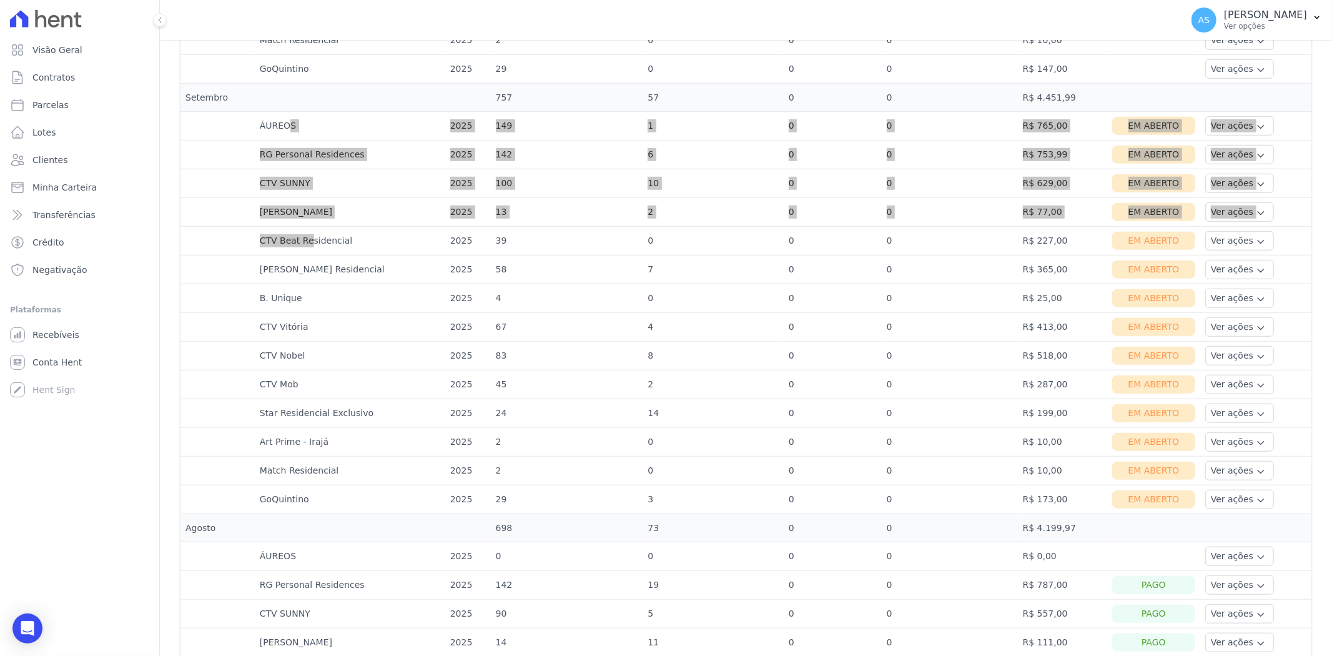
scroll to position [763, 0]
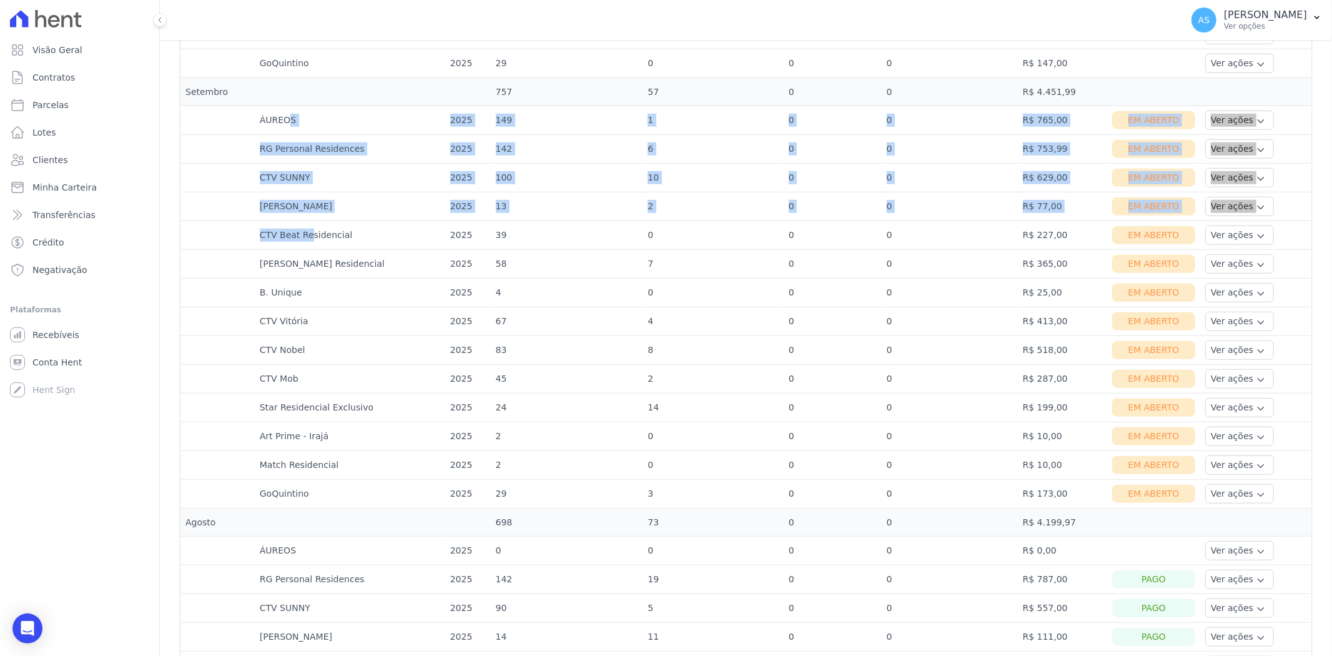
click at [397, 377] on td "CTV Mob" at bounding box center [350, 379] width 190 height 29
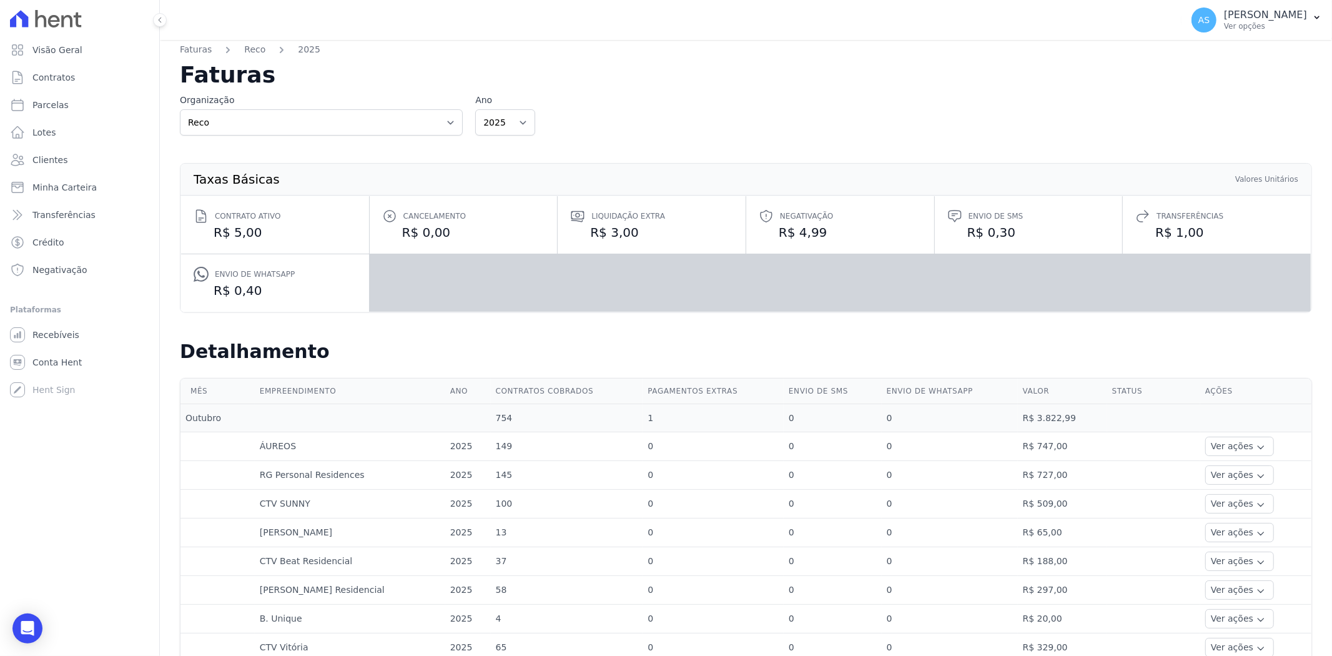
scroll to position [0, 0]
